Goal: Task Accomplishment & Management: Use online tool/utility

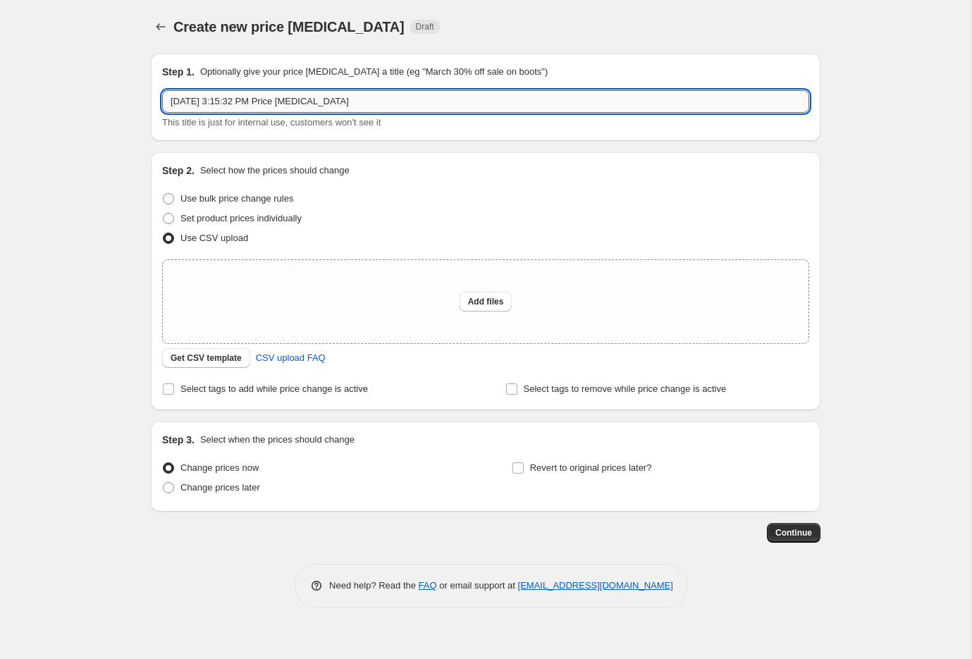
click at [318, 99] on input "[DATE] 3:15:32 PM Price [MEDICAL_DATA]" at bounding box center [485, 101] width 647 height 23
type input "NEW MARKDOWNS - PRE LDW"
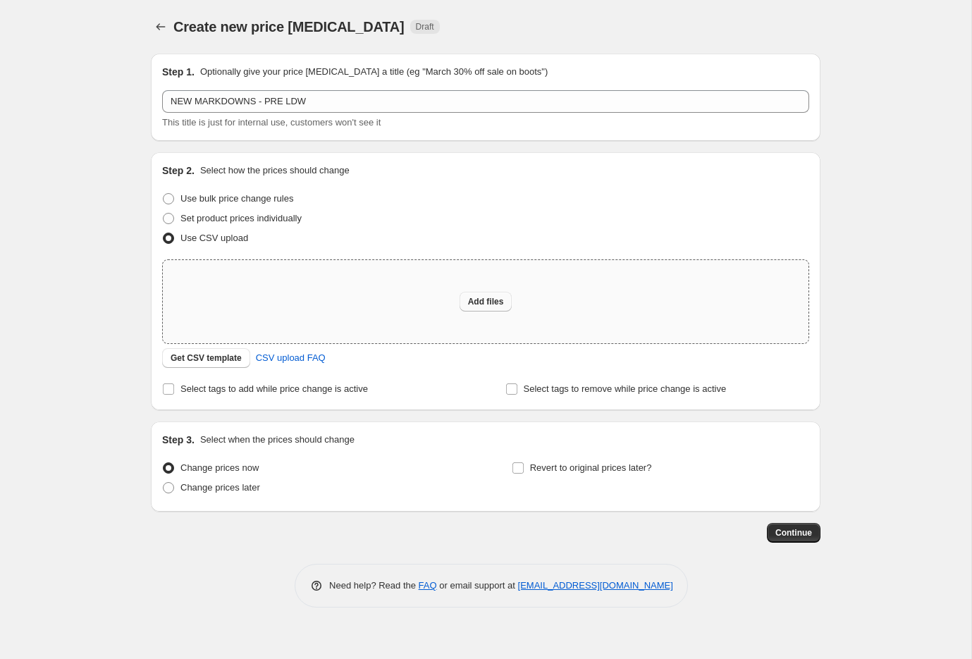
click at [480, 297] on span "Add files" at bounding box center [486, 301] width 36 height 11
type input "C:\fakepath\PRE_LDW_MDS.csv"
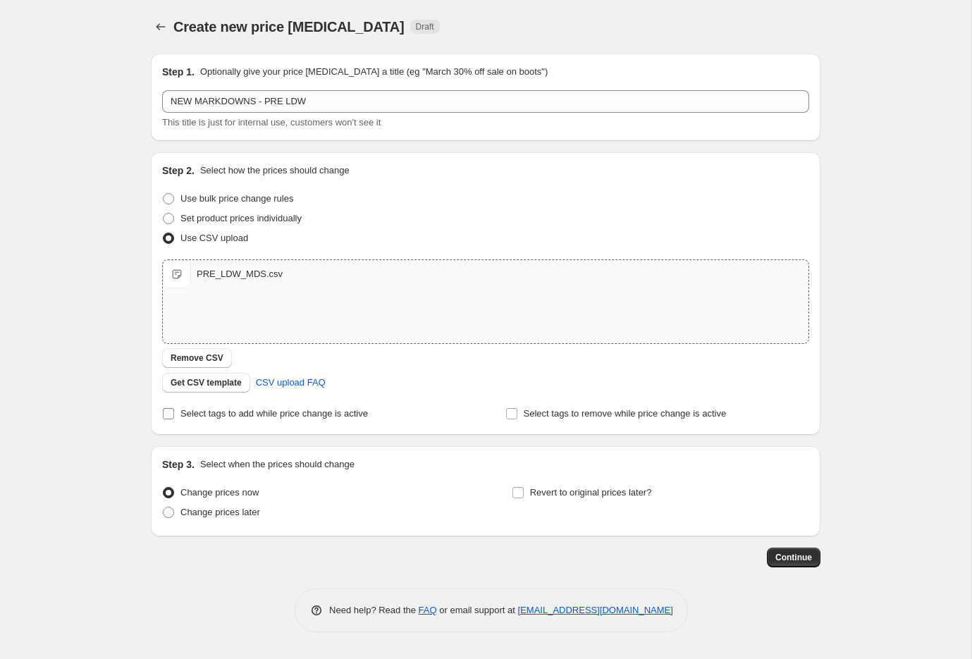
click at [189, 410] on span "Select tags to add while price change is active" at bounding box center [275, 413] width 188 height 11
click at [174, 410] on input "Select tags to add while price change is active" at bounding box center [168, 413] width 11 height 11
checkbox input "true"
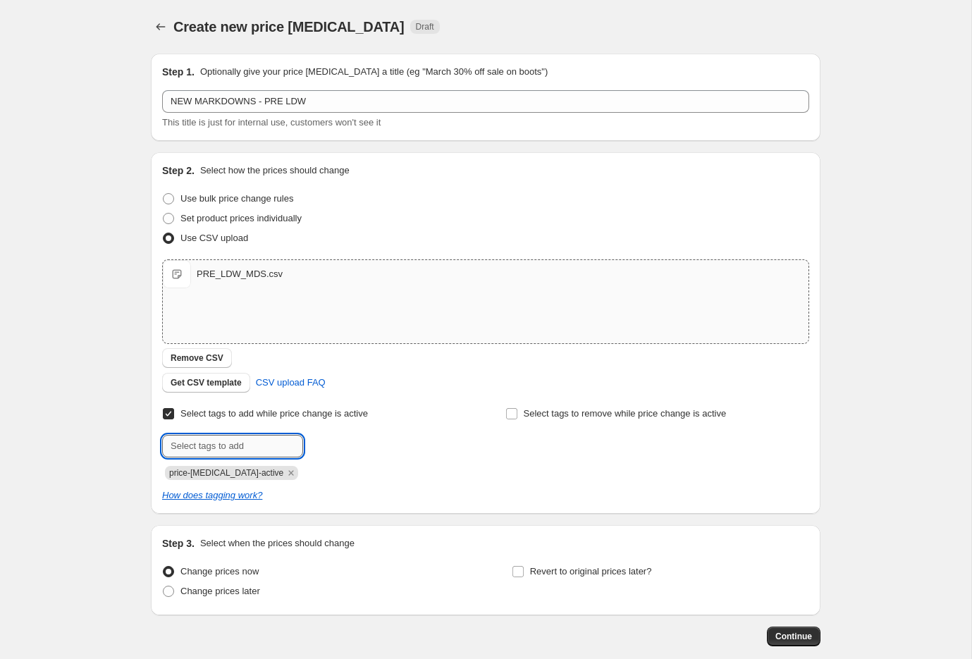
click at [252, 443] on input "text" at bounding box center [232, 446] width 141 height 23
type input "final"
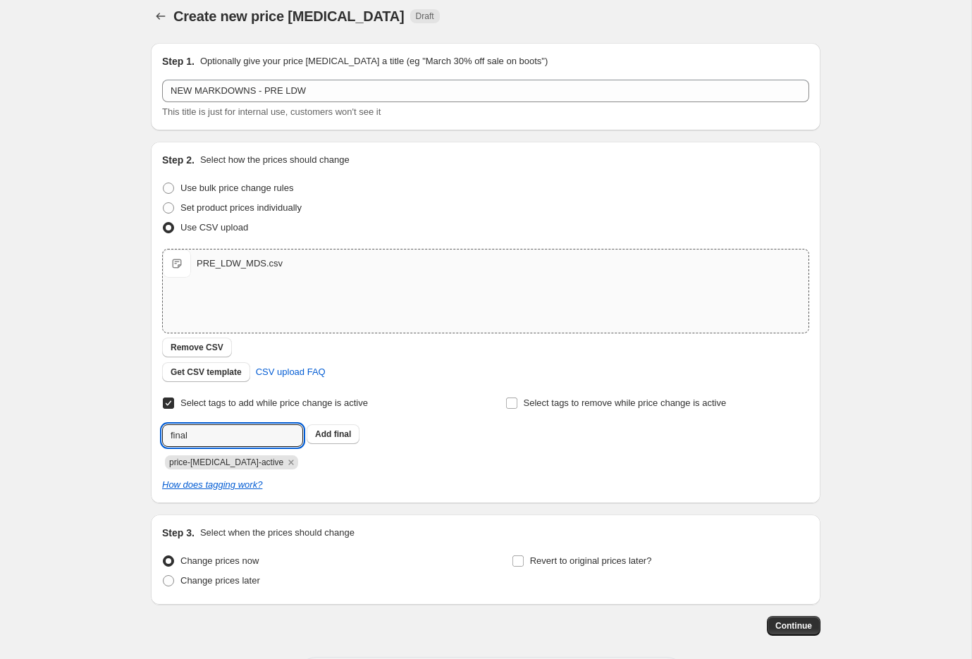
scroll to position [21, 0]
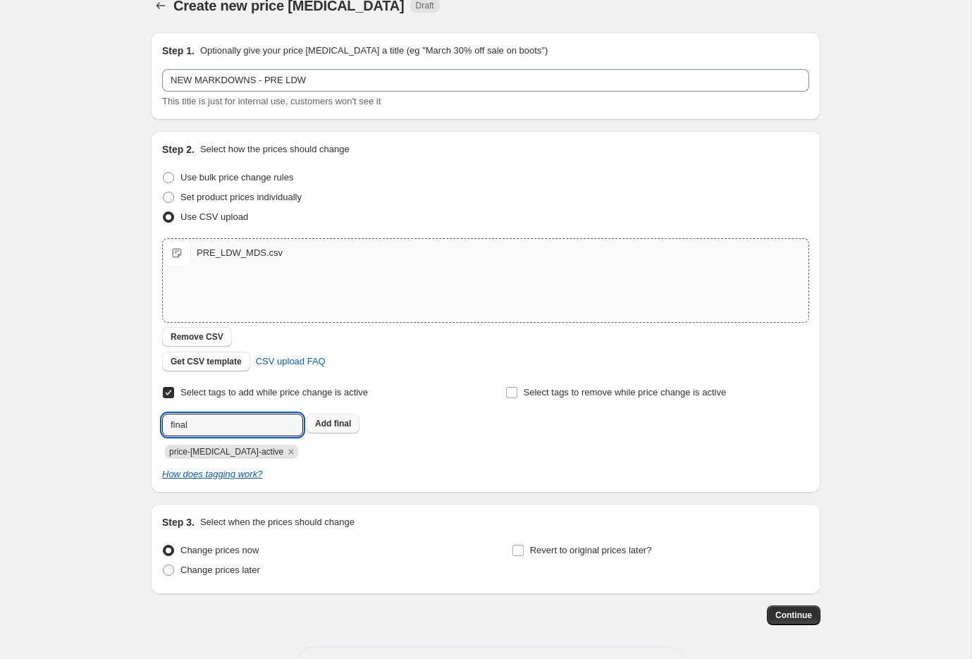
click at [334, 422] on span "Add final" at bounding box center [333, 423] width 36 height 11
click at [804, 617] on span "Continue" at bounding box center [794, 615] width 37 height 11
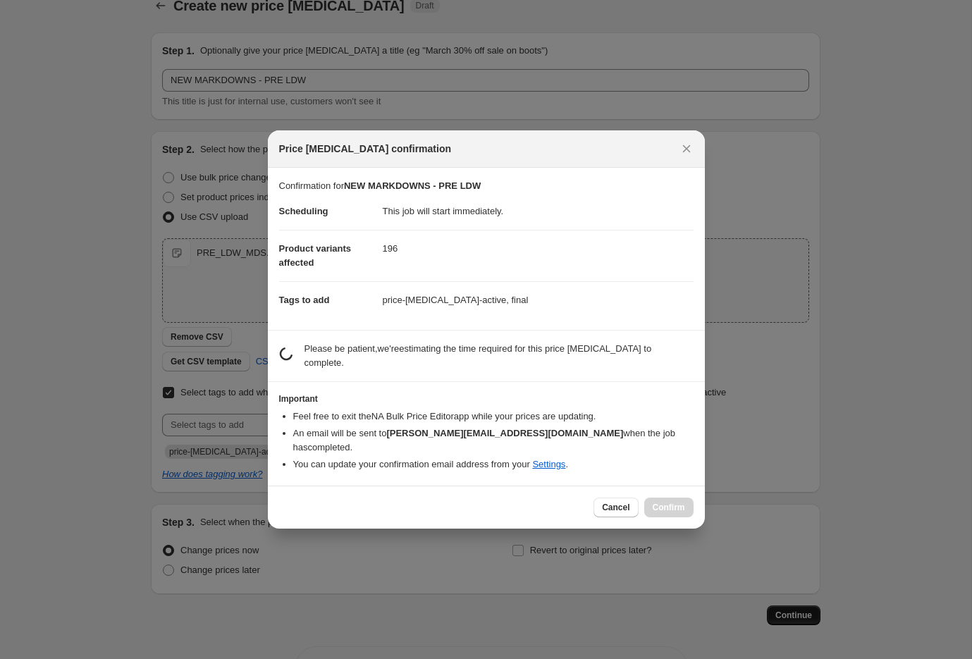
scroll to position [0, 0]
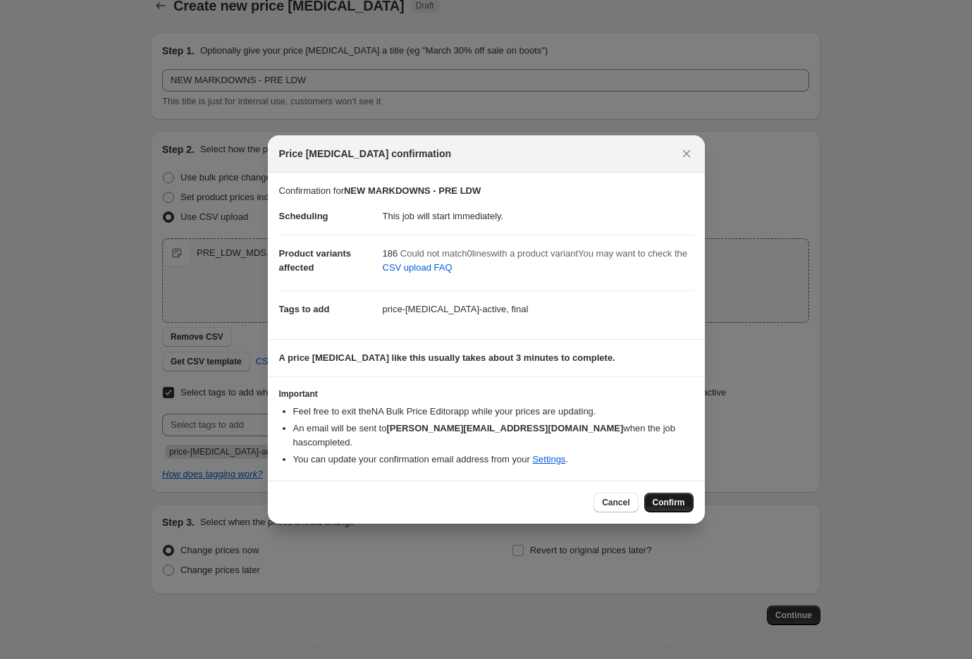
click at [673, 497] on span "Confirm" at bounding box center [669, 502] width 32 height 11
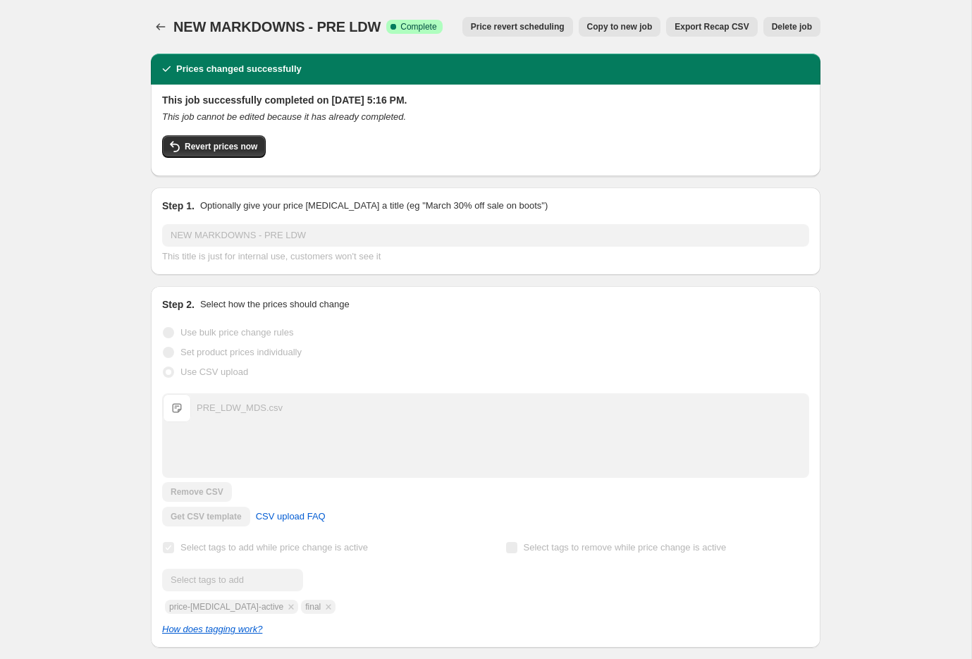
drag, startPoint x: 673, startPoint y: 489, endPoint x: 681, endPoint y: 489, distance: 7.8
click at [676, 489] on div "Upload files PRE_LDW_MDS.csv PRE_LDW_MDS.csv Remove CSV Get CSV template CSV up…" at bounding box center [485, 460] width 647 height 133
